Goal: Information Seeking & Learning: Check status

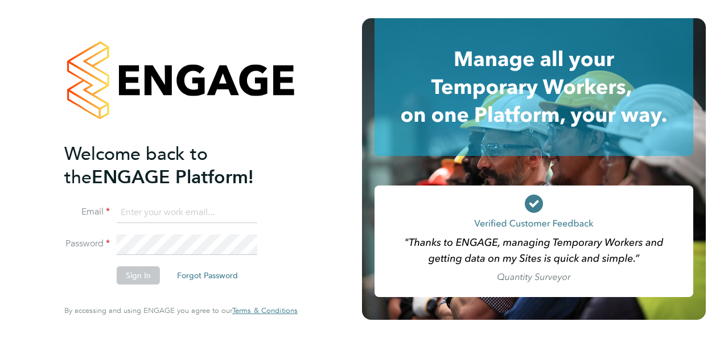
type input "[PERSON_NAME][EMAIL_ADDRESS][PERSON_NAME][DOMAIN_NAME]"
click at [140, 278] on button "Sign In" at bounding box center [138, 275] width 43 height 18
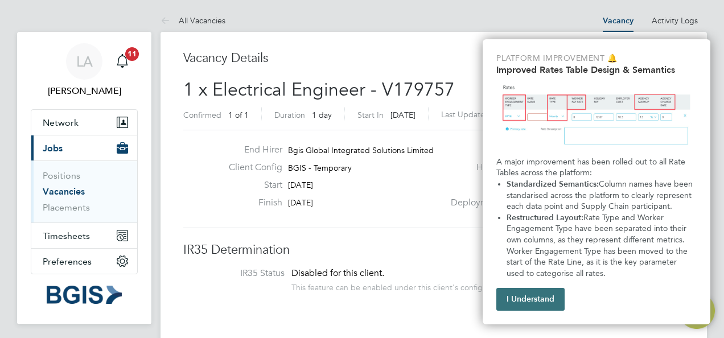
click at [527, 299] on button "I Understand" at bounding box center [530, 299] width 68 height 23
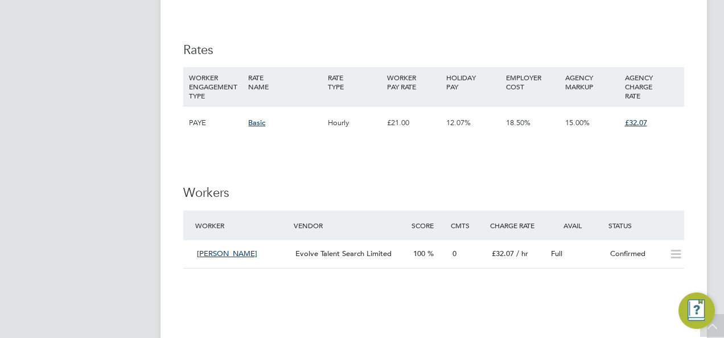
scroll to position [1287, 0]
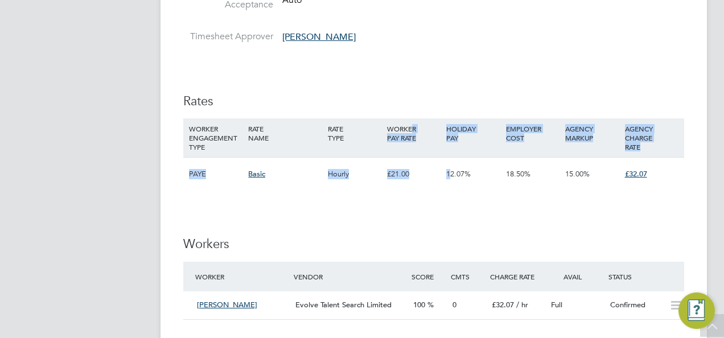
drag, startPoint x: 471, startPoint y: 221, endPoint x: 373, endPoint y: 229, distance: 98.2
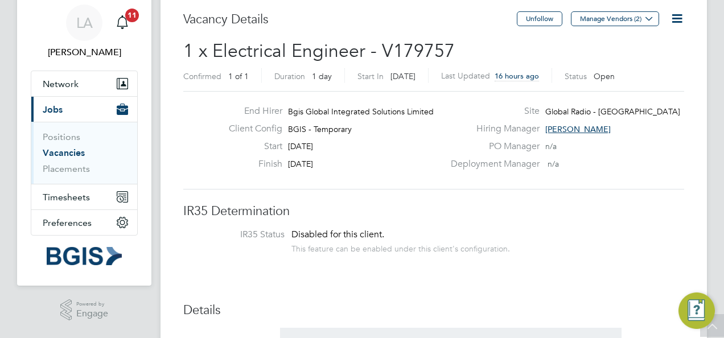
scroll to position [0, 0]
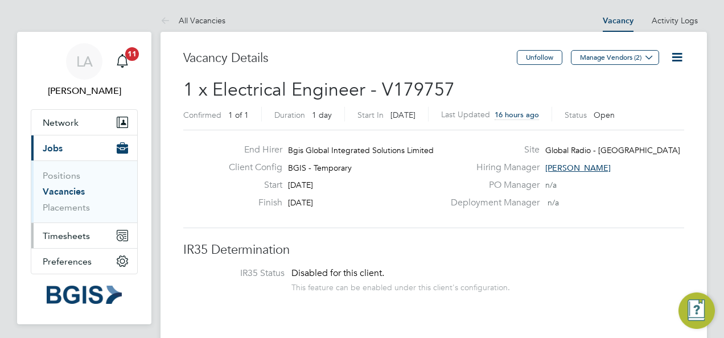
click at [81, 241] on span "Timesheets" at bounding box center [66, 235] width 47 height 11
click at [127, 241] on icon "Main navigation" at bounding box center [122, 235] width 10 height 10
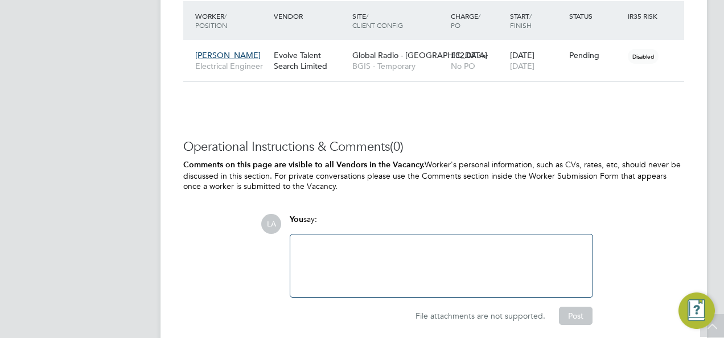
scroll to position [1742, 0]
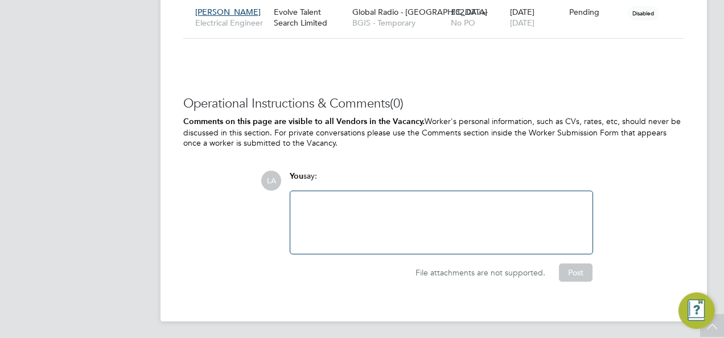
click at [344, 214] on div at bounding box center [441, 222] width 288 height 49
click at [310, 207] on div at bounding box center [441, 222] width 288 height 49
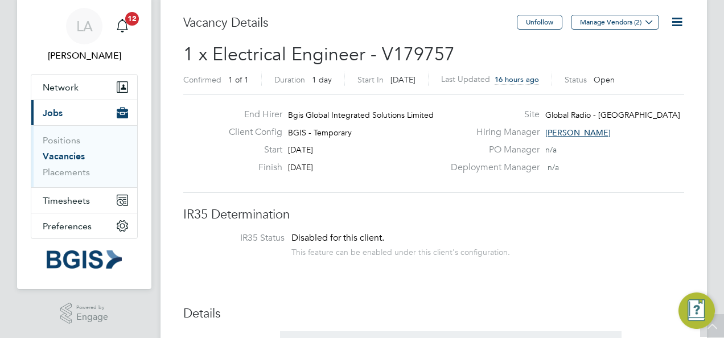
scroll to position [0, 0]
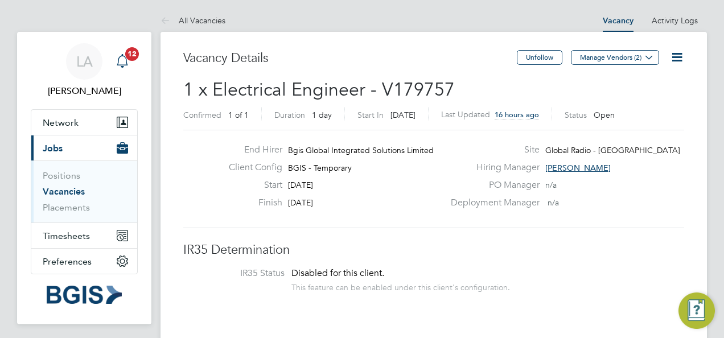
click at [122, 58] on icon "Main navigation" at bounding box center [122, 61] width 14 height 14
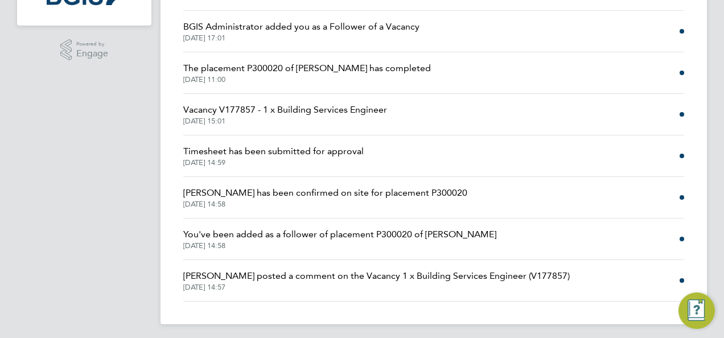
scroll to position [239, 0]
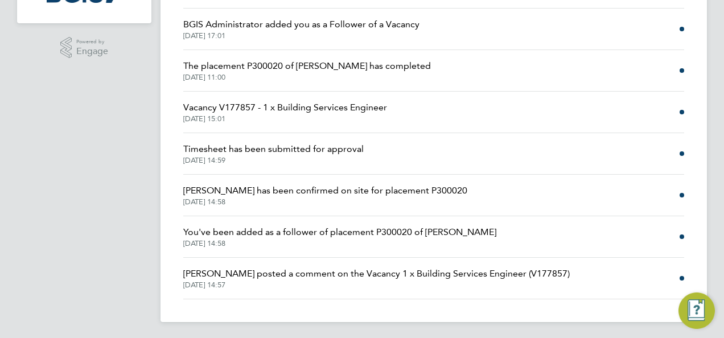
click at [399, 229] on span "You've been added as a follower of placement P300020 of [PERSON_NAME]" at bounding box center [339, 232] width 313 height 14
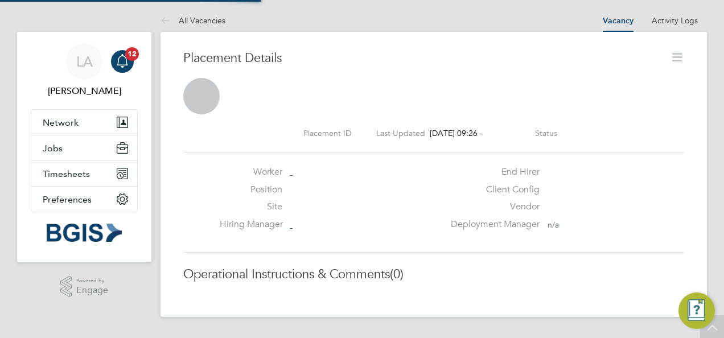
scroll to position [6, 6]
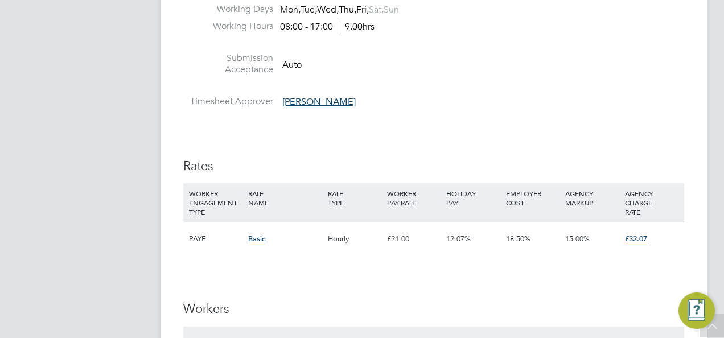
scroll to position [1173, 0]
